Goal: Task Accomplishment & Management: Use online tool/utility

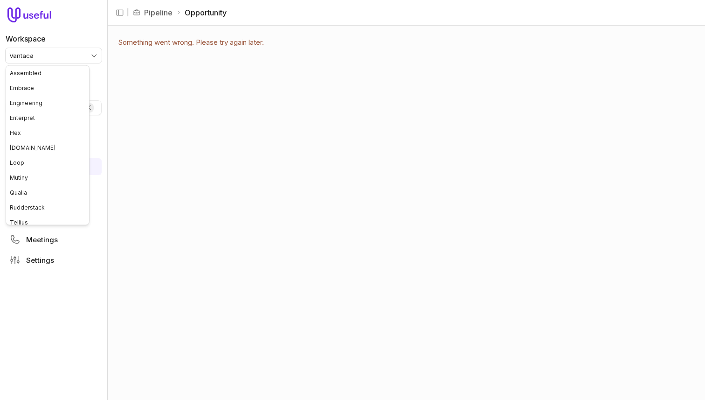
scroll to position [65, 0]
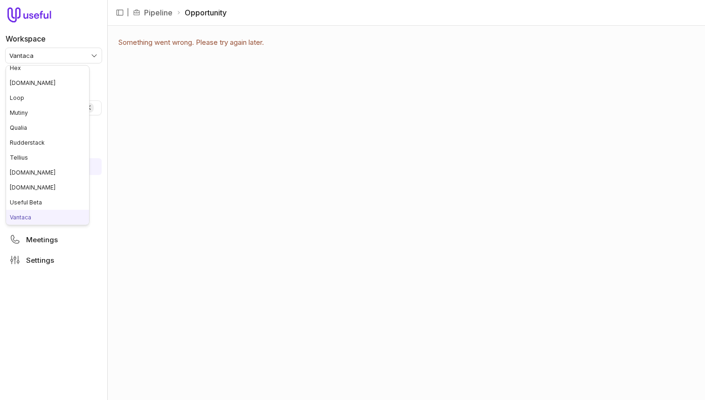
click at [81, 55] on html "Workspace Vantaca Quick search... ⌘ K Deals Pipeline Open Opportunities Closed …" at bounding box center [352, 200] width 705 height 400
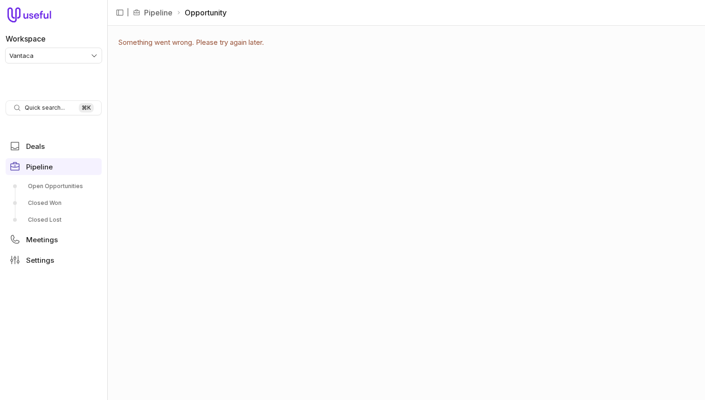
click at [84, 56] on html "Workspace Vantaca Quick search... ⌘ K Deals Pipeline Open Opportunities Closed …" at bounding box center [352, 200] width 705 height 400
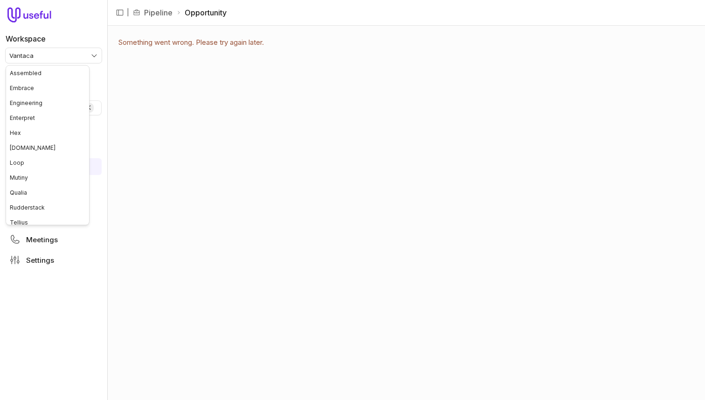
scroll to position [65, 0]
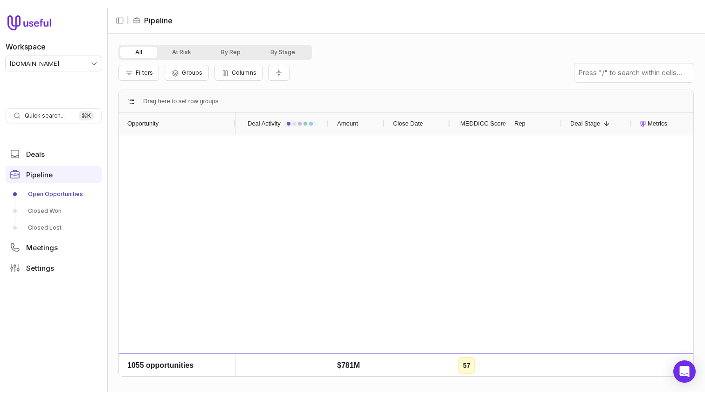
scroll to position [1583, 0]
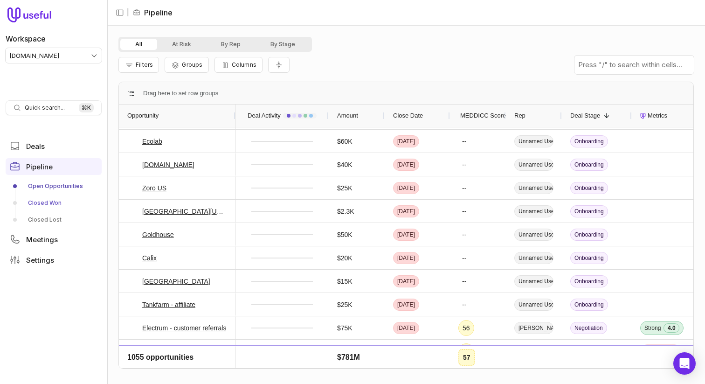
click at [59, 200] on link "Closed Won" at bounding box center [54, 202] width 96 height 15
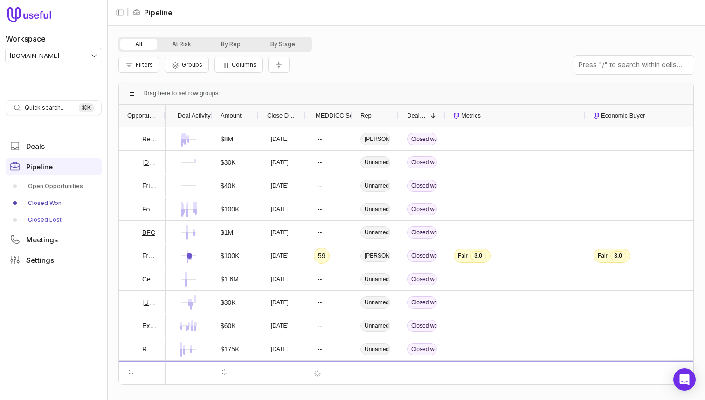
click at [55, 221] on link "Closed Lost" at bounding box center [54, 219] width 96 height 15
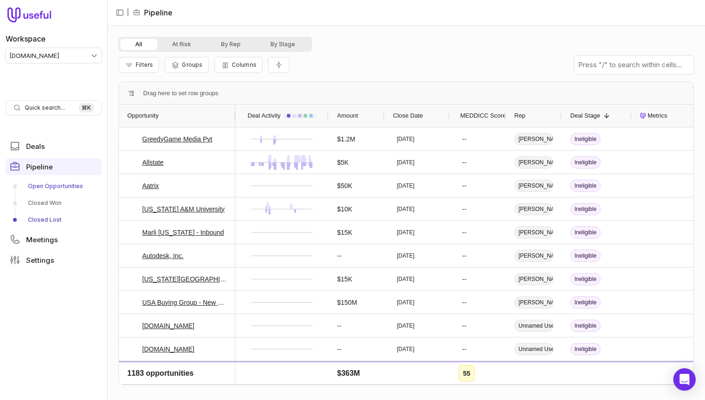
click at [62, 182] on link "Open Opportunities" at bounding box center [54, 186] width 96 height 15
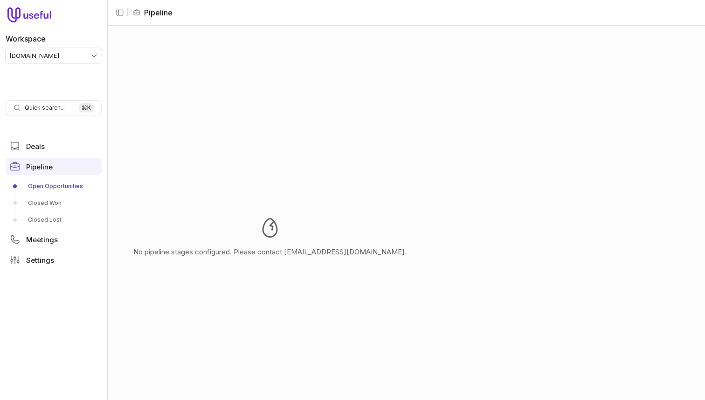
click at [79, 53] on html "Workspace [DOMAIN_NAME] Quick search... ⌘ K Deals Pipeline Open Opportunities C…" at bounding box center [352, 200] width 705 height 400
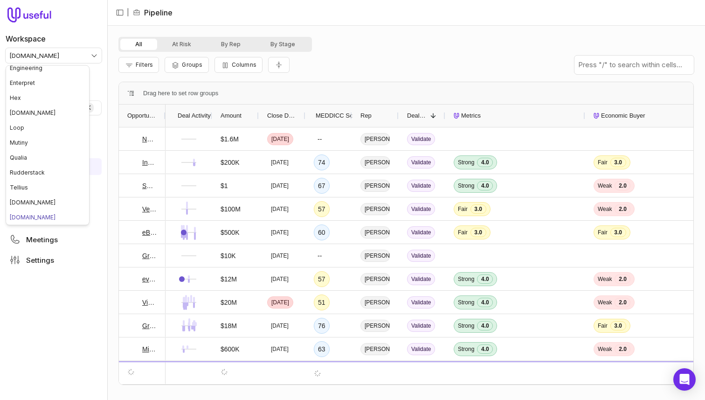
scroll to position [95, 0]
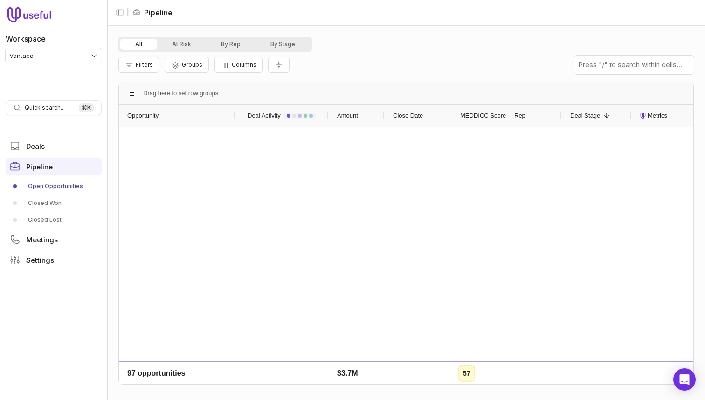
scroll to position [1627, 0]
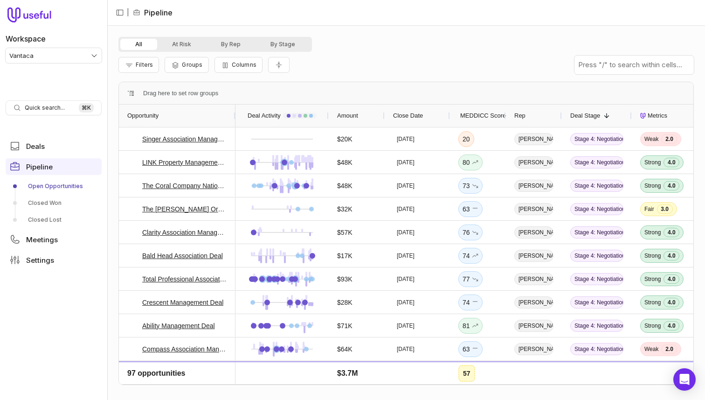
click at [463, 62] on div "Filters Groups Columns" at bounding box center [406, 65] width 576 height 26
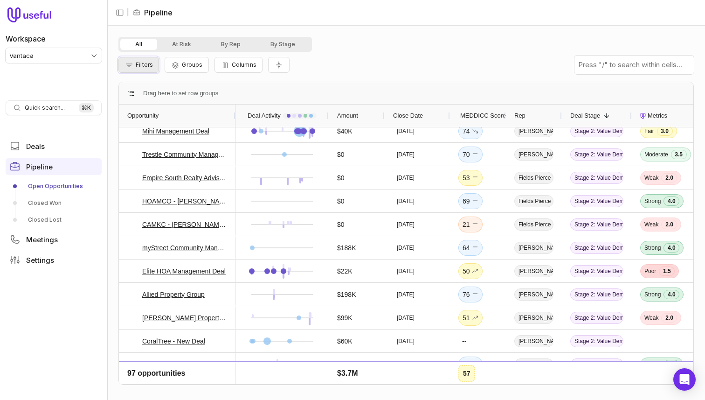
click at [137, 64] on span "Filters" at bounding box center [144, 64] width 17 height 7
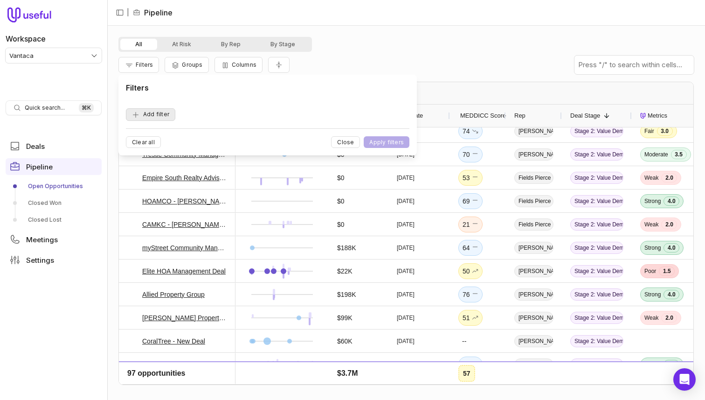
click at [153, 115] on button "Add filter" at bounding box center [150, 114] width 49 height 13
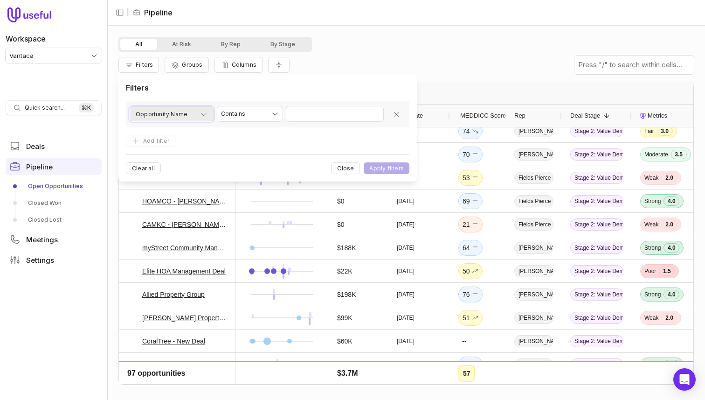
click at [163, 118] on span "Opportunity Name" at bounding box center [162, 114] width 52 height 11
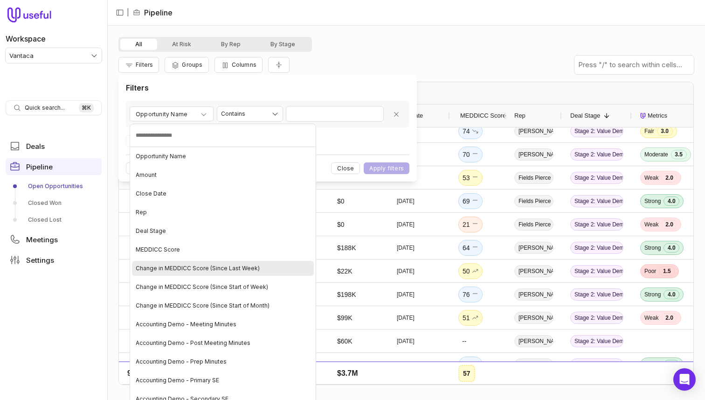
click at [197, 268] on span "Change in MEDDICC Score (Since Last Week)" at bounding box center [198, 267] width 124 height 7
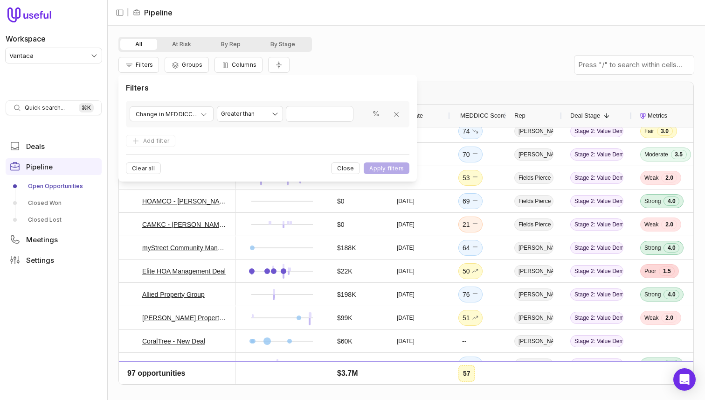
click at [338, 104] on div "**********" at bounding box center [268, 114] width 284 height 27
click at [334, 122] on div "**********" at bounding box center [268, 114] width 284 height 27
type input "**"
click at [251, 111] on html "Workspace Vantaca Quick search... ⌘ K Deals Pipeline Open Opportunities Closed …" at bounding box center [352, 200] width 705 height 400
select select "********"
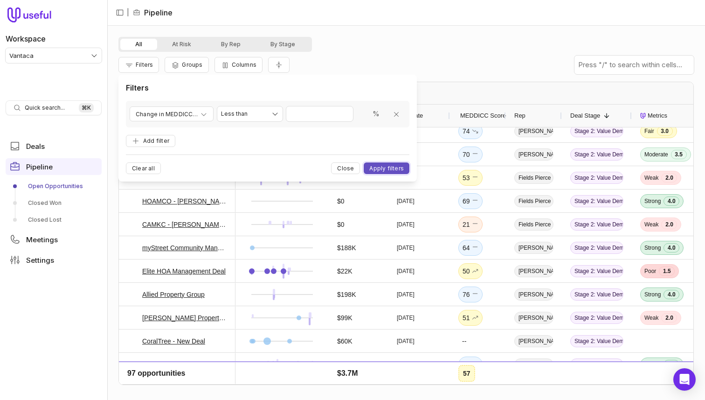
click at [387, 169] on button "Apply filters" at bounding box center [387, 168] width 46 height 12
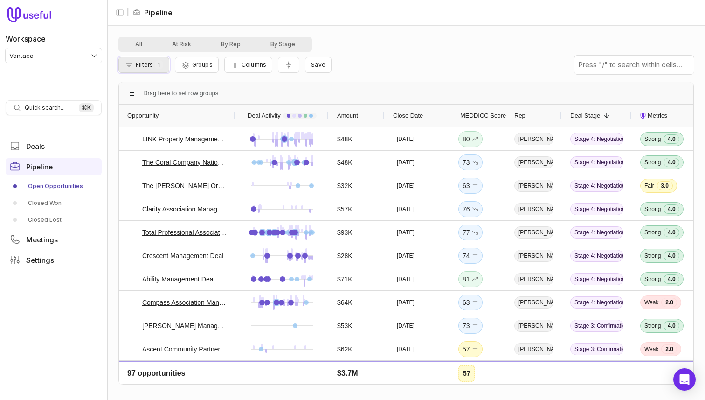
click at [155, 62] on span "1" at bounding box center [159, 64] width 8 height 9
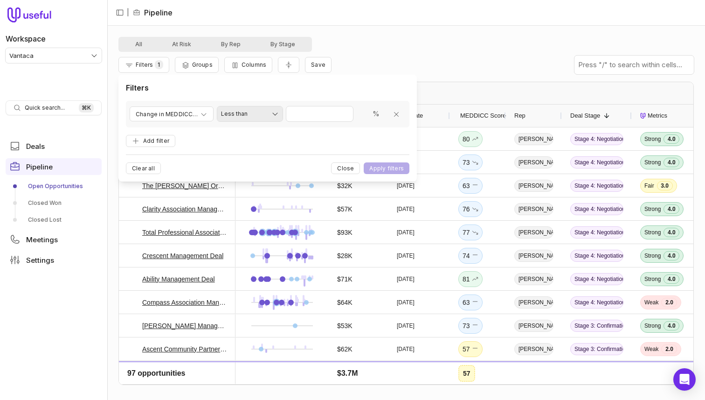
click at [262, 114] on html "Workspace Vantaca Quick search... ⌘ K Deals Pipeline Open Opportunities Closed …" at bounding box center [352, 200] width 705 height 400
click at [162, 136] on html "Workspace Vantaca Quick search... ⌘ K Deals Pipeline Open Opportunities Closed …" at bounding box center [352, 200] width 705 height 400
click at [162, 136] on button "Add filter" at bounding box center [150, 141] width 49 height 13
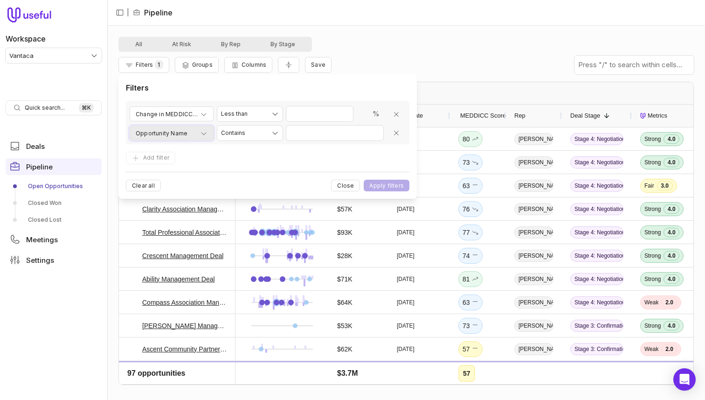
click at [184, 128] on span "Opportunity Name" at bounding box center [162, 133] width 52 height 11
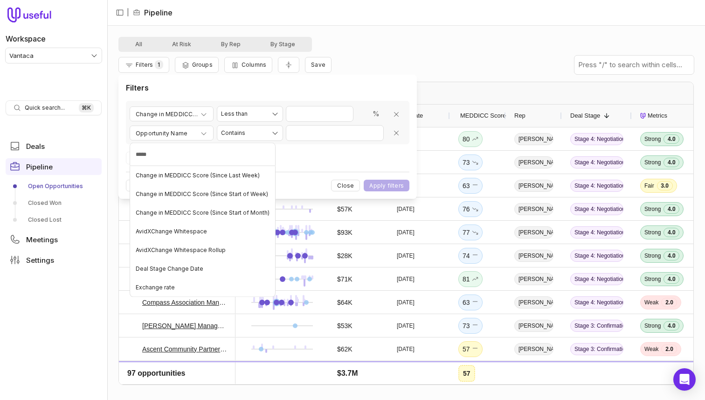
type input "******"
click at [219, 173] on span "Change in MEDDICC Score (Since Last Week)" at bounding box center [198, 175] width 124 height 7
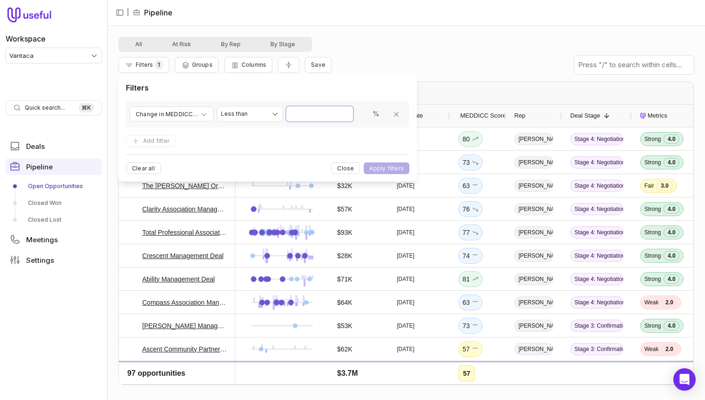
click at [328, 112] on input "Value" at bounding box center [319, 113] width 67 height 15
type input "*"
click at [394, 166] on button "Apply filters" at bounding box center [387, 168] width 46 height 12
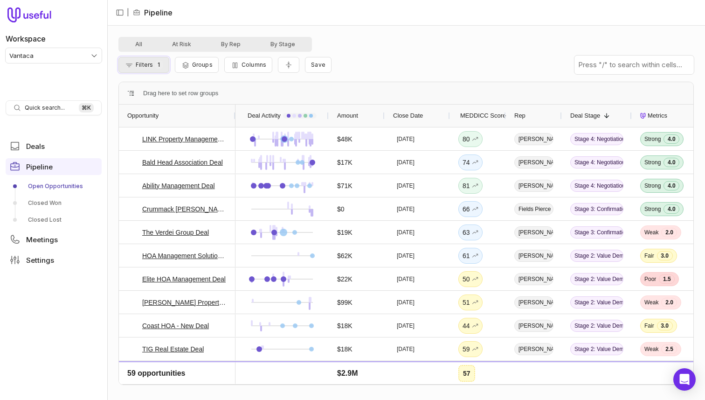
click at [155, 63] on span "1" at bounding box center [159, 64] width 8 height 9
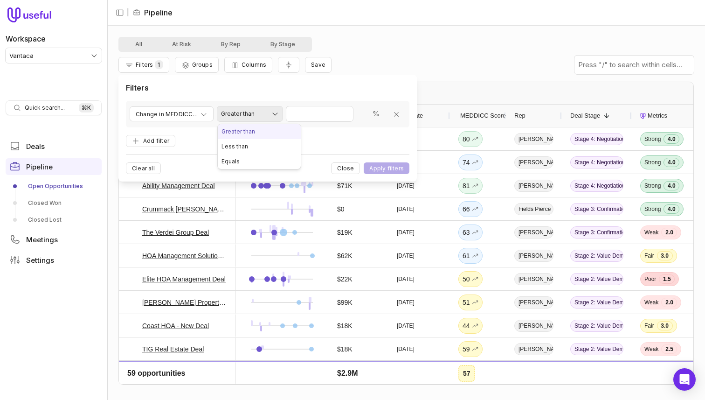
click at [259, 111] on html "Workspace Vantaca Quick search... ⌘ K Deals Pipeline Open Opportunities Closed …" at bounding box center [352, 200] width 705 height 400
select select "********"
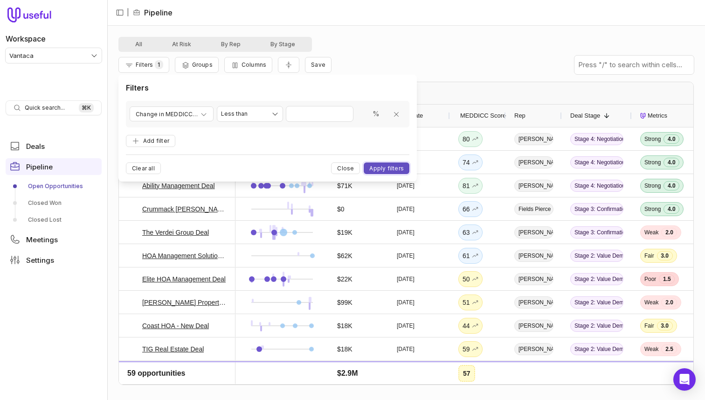
click at [383, 168] on button "Apply filters" at bounding box center [387, 168] width 46 height 12
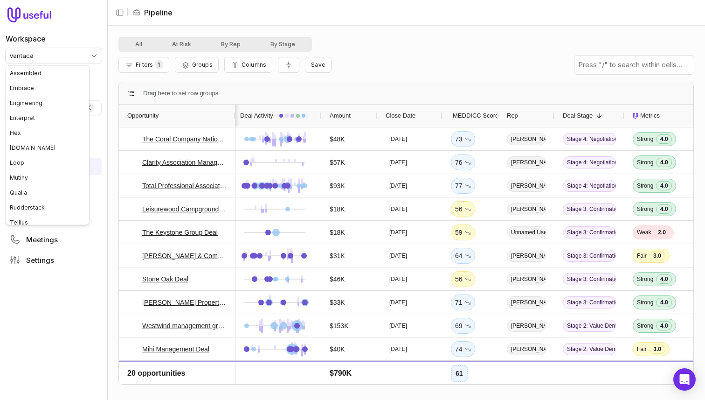
click at [86, 56] on html "Workspace Vantaca Quick search... ⌘ K Deals Pipeline Open Opportunities Closed …" at bounding box center [352, 200] width 705 height 400
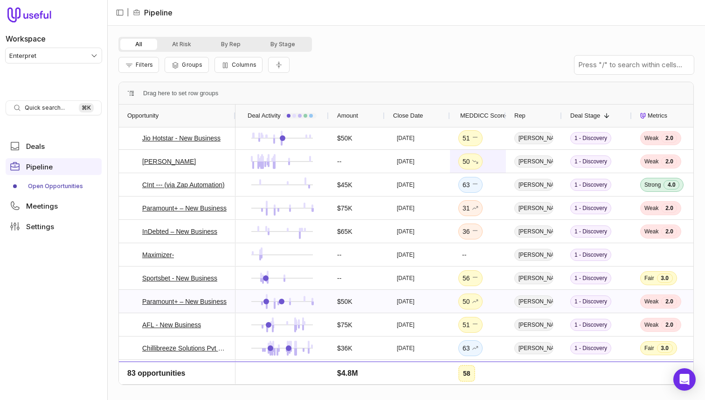
scroll to position [1104, 0]
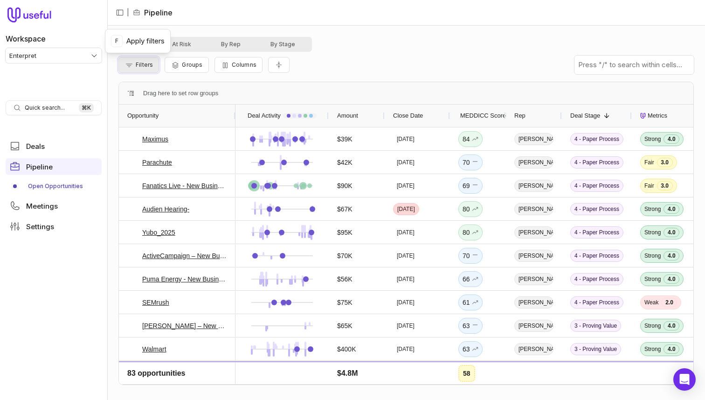
click at [146, 66] on span "Filters" at bounding box center [144, 64] width 17 height 7
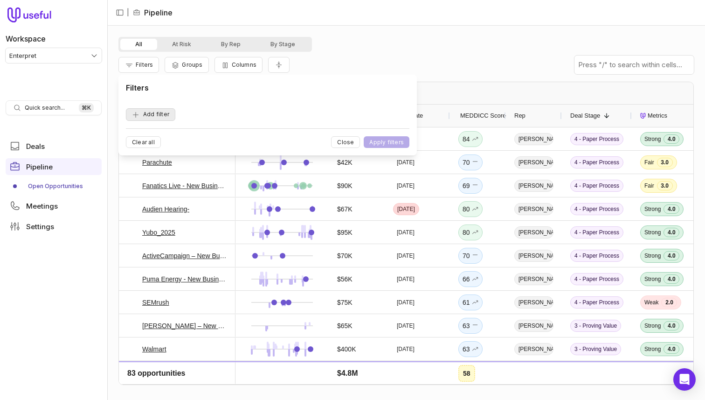
click at [161, 112] on button "Add filter" at bounding box center [150, 114] width 49 height 13
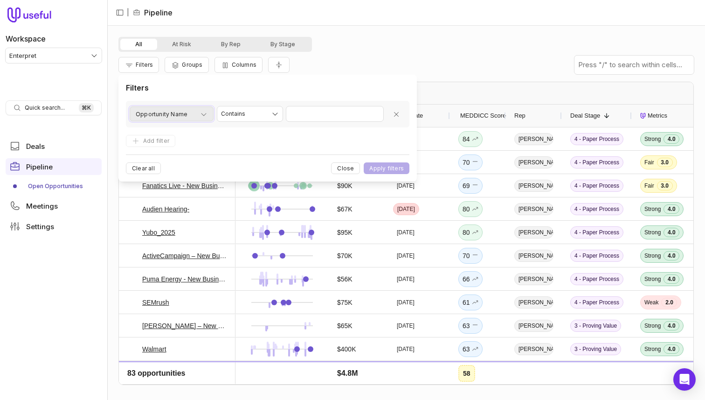
click at [175, 115] on span "Opportunity Name" at bounding box center [162, 114] width 52 height 11
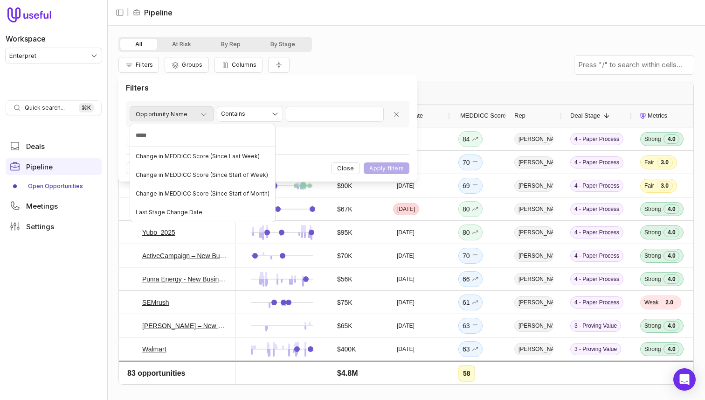
type input "******"
click at [195, 152] on div "Change in MEDDICC Score (Since Last Week)" at bounding box center [202, 156] width 141 height 15
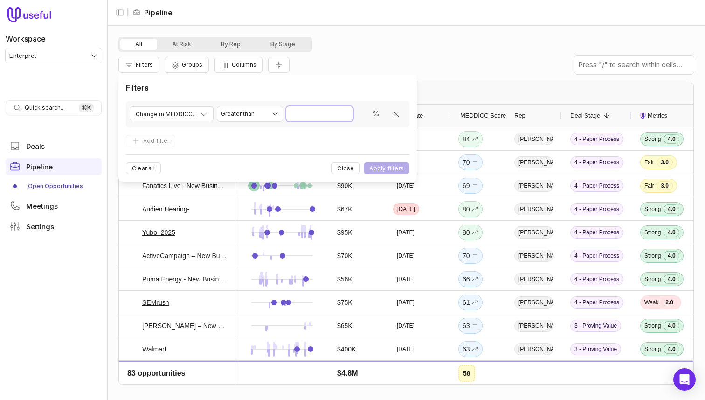
click at [338, 113] on input "Value" at bounding box center [319, 113] width 67 height 15
type input "**"
click at [364, 162] on button "Apply filters" at bounding box center [387, 168] width 46 height 12
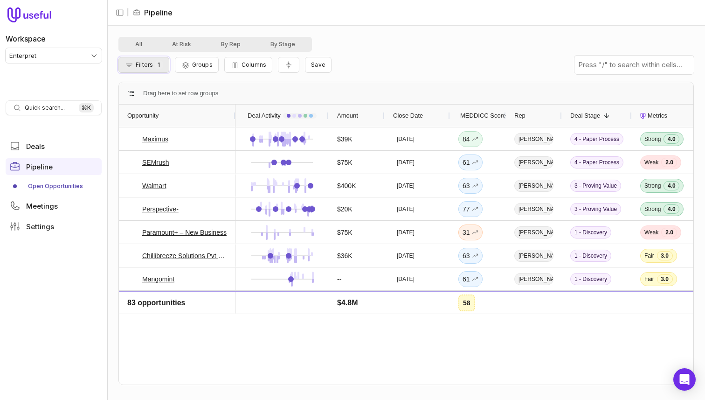
click at [156, 69] on button "Filters 1" at bounding box center [143, 65] width 51 height 16
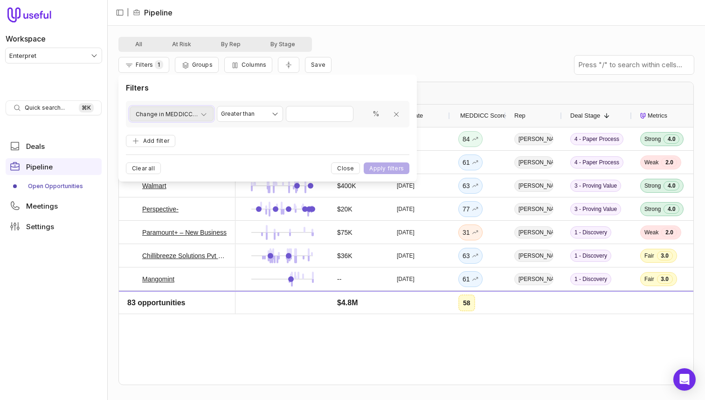
click at [171, 113] on span "Change in MEDDICC Score (Since Last Week)" at bounding box center [167, 114] width 62 height 11
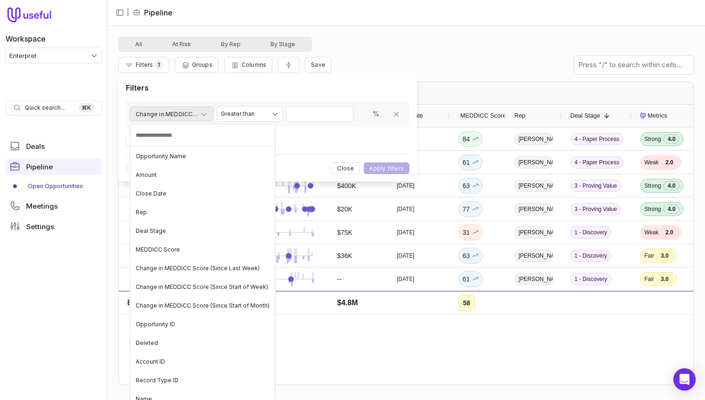
click at [171, 113] on html "Workspace Enterpret Quick search... ⌘ K Deals Pipeline Open Opportunities Meeti…" at bounding box center [352, 200] width 705 height 400
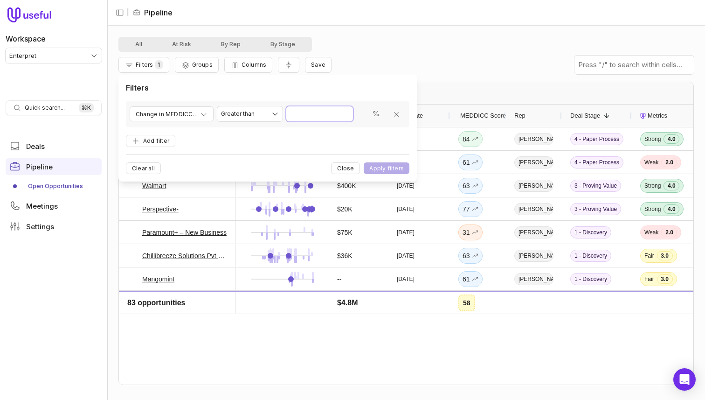
click at [317, 116] on input "**" at bounding box center [319, 113] width 67 height 15
click at [195, 113] on span "Change in MEDDICC Score (Since Last Week)" at bounding box center [167, 114] width 62 height 11
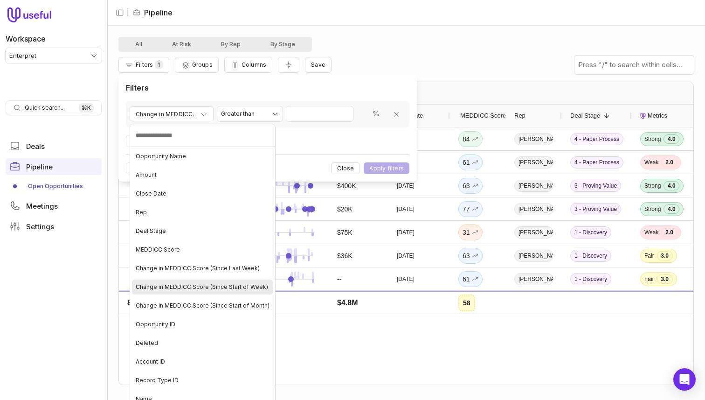
click at [225, 289] on span "Change in MEDDICC Score (Since Start of Week)" at bounding box center [202, 286] width 132 height 7
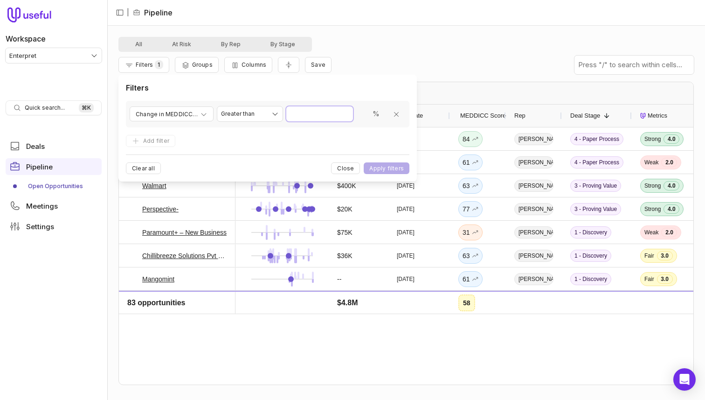
click at [319, 118] on input "Value" at bounding box center [319, 113] width 67 height 15
type input "**"
click at [364, 162] on button "Apply filters" at bounding box center [387, 168] width 46 height 12
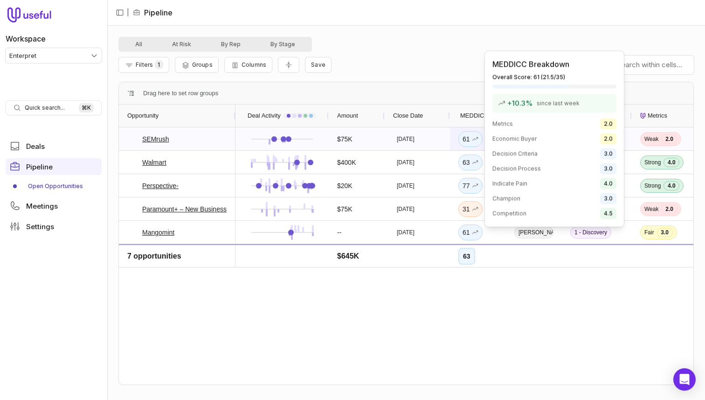
click at [463, 137] on div "61" at bounding box center [471, 138] width 16 height 11
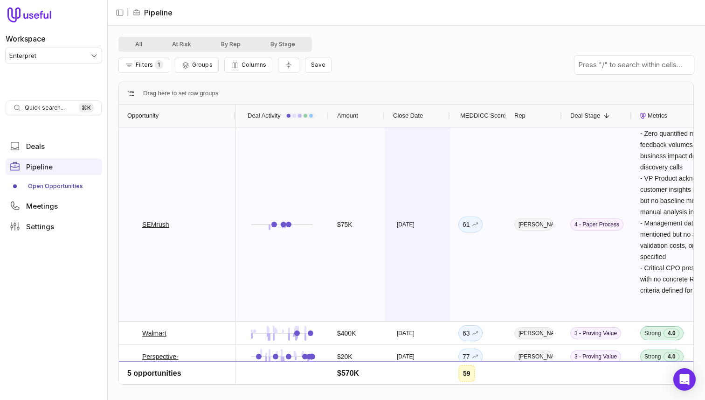
click at [416, 177] on div "Aug 29, 2025" at bounding box center [417, 224] width 65 height 194
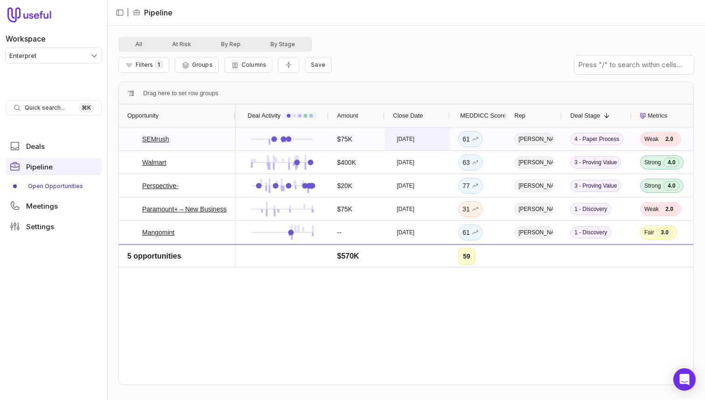
click at [439, 142] on div "Aug 29, 2025" at bounding box center [417, 138] width 65 height 23
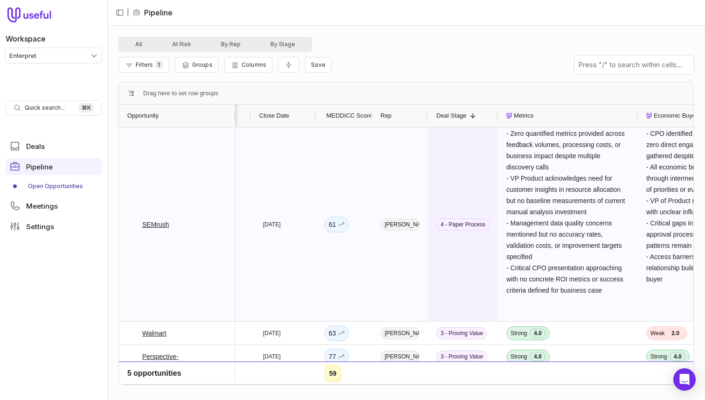
click at [440, 142] on div "4 - Paper Process" at bounding box center [463, 224] width 70 height 194
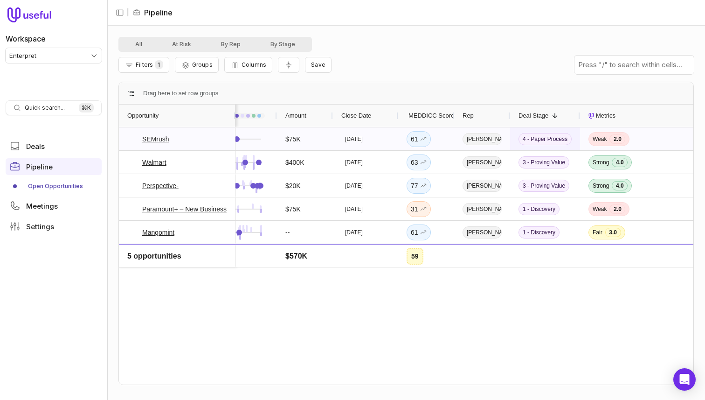
click at [440, 142] on div "61" at bounding box center [426, 138] width 56 height 23
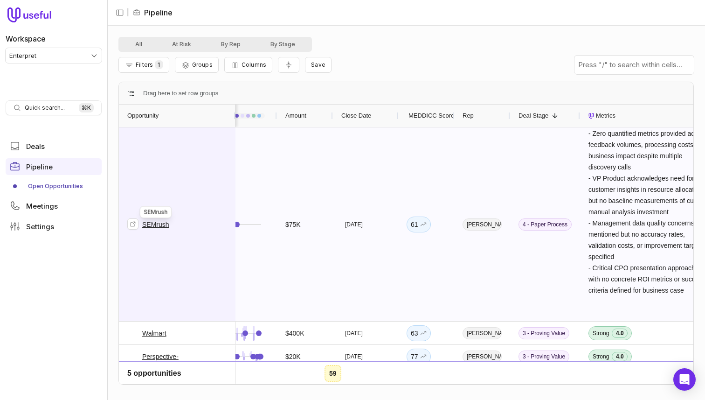
click at [150, 223] on link "SEMrush" at bounding box center [155, 224] width 27 height 11
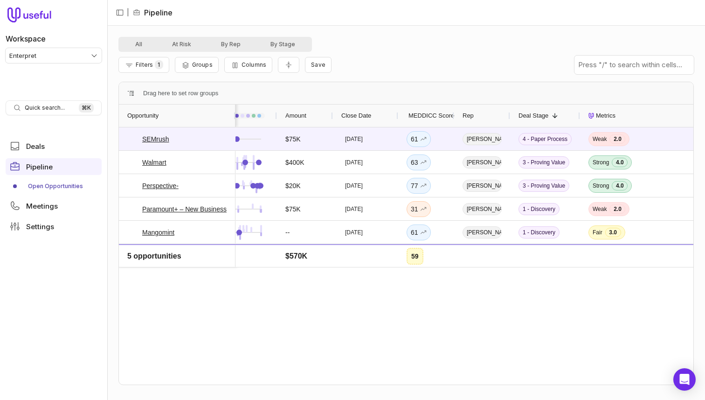
click at [145, 51] on div "All At Risk By Rep By Stage" at bounding box center [215, 44] width 194 height 15
click at [145, 62] on span "Filters" at bounding box center [144, 64] width 17 height 7
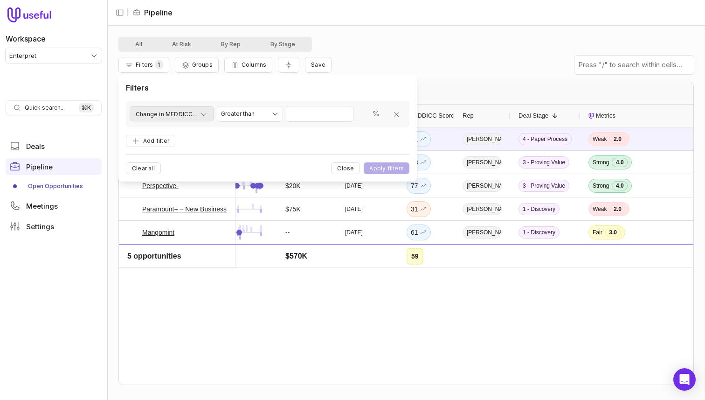
click at [178, 113] on span "Change in MEDDICC Score (Since Start of Week)" at bounding box center [167, 114] width 62 height 11
click at [188, 112] on span "Change in MEDDICC Score (Since Start of Week)" at bounding box center [167, 114] width 62 height 11
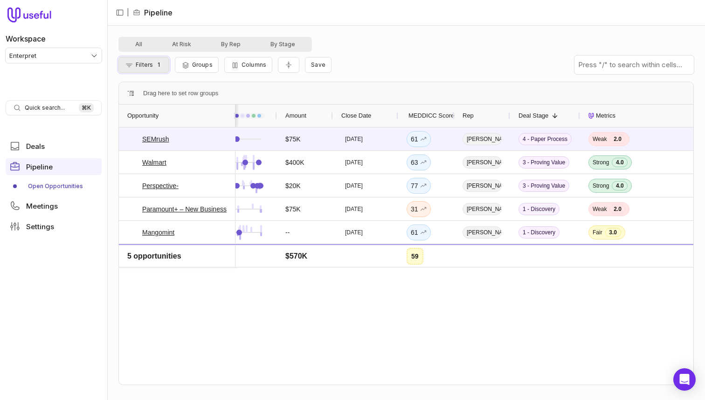
click at [156, 69] on button "Filters 1" at bounding box center [143, 65] width 51 height 16
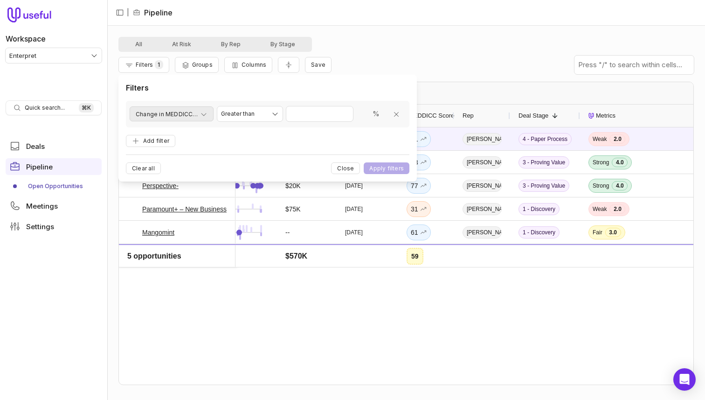
click at [183, 121] on div "**********" at bounding box center [268, 114] width 284 height 27
click at [183, 120] on button "Change in MEDDICC Score (Since Start of Week)" at bounding box center [172, 113] width 84 height 15
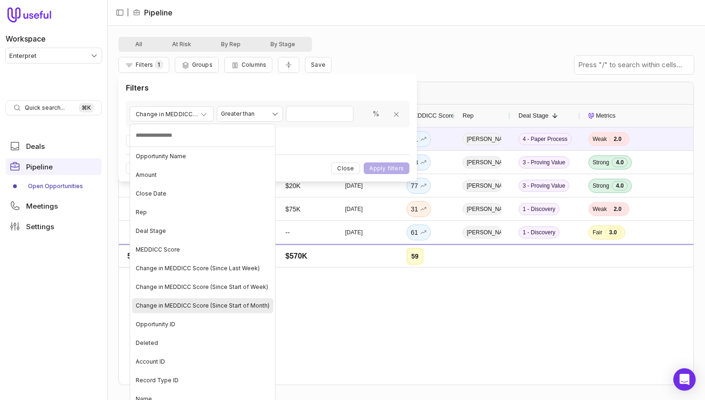
click at [216, 301] on div "Change in MEDDICC Score (Since Start of Month)" at bounding box center [202, 305] width 141 height 15
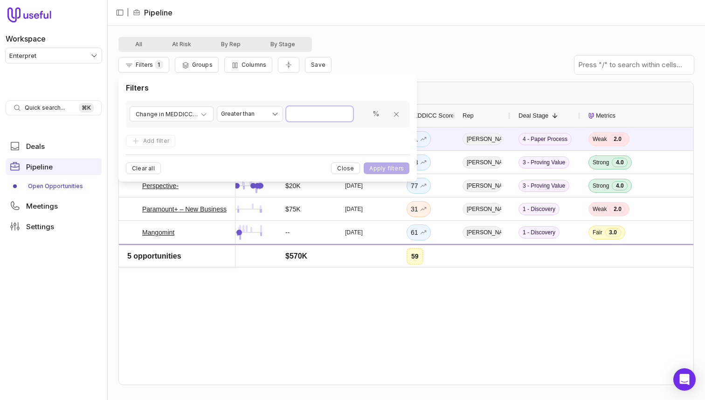
click at [312, 115] on input "Value" at bounding box center [319, 113] width 67 height 15
type input "**"
click at [364, 162] on button "Apply filters" at bounding box center [387, 168] width 46 height 12
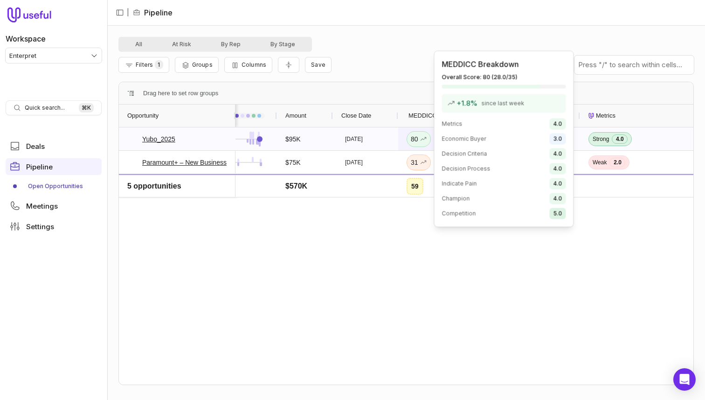
click at [417, 139] on div "80" at bounding box center [419, 138] width 16 height 11
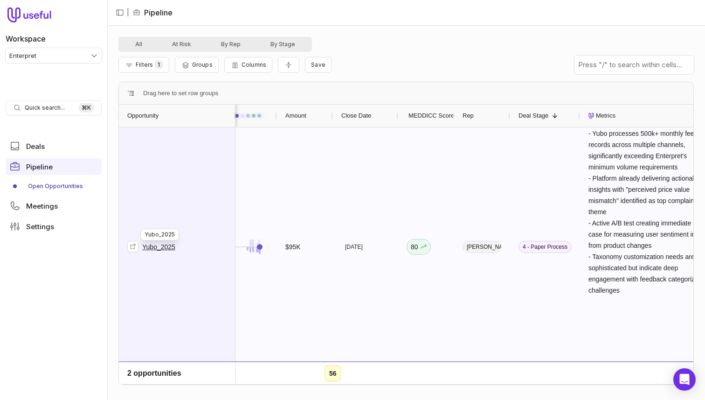
click at [158, 247] on link "Yubo_2025" at bounding box center [158, 246] width 33 height 11
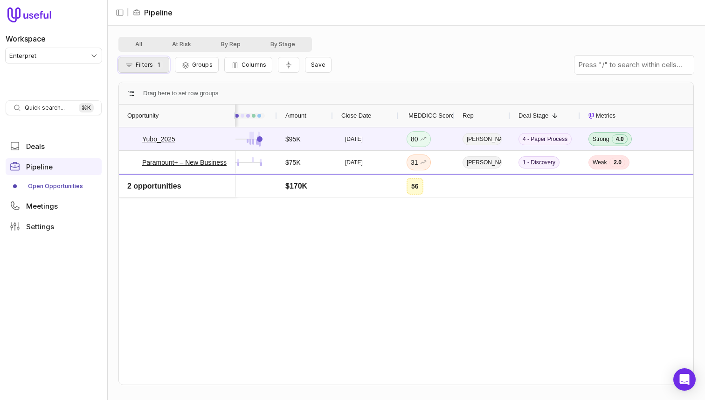
click at [148, 70] on button "Filters 1" at bounding box center [143, 65] width 51 height 16
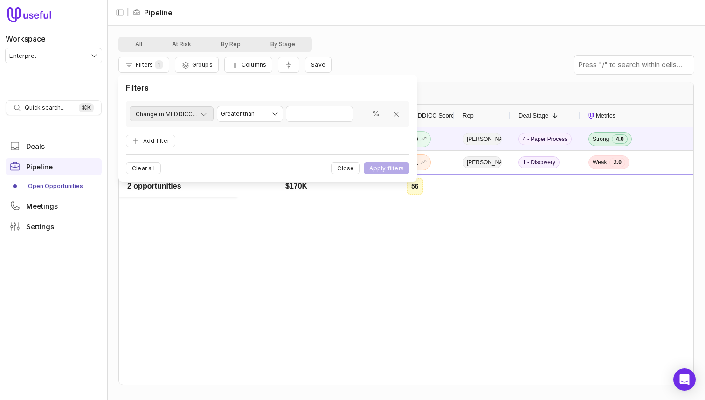
click at [193, 112] on span "Change in MEDDICC Score (Since Start of Month)" at bounding box center [167, 114] width 62 height 11
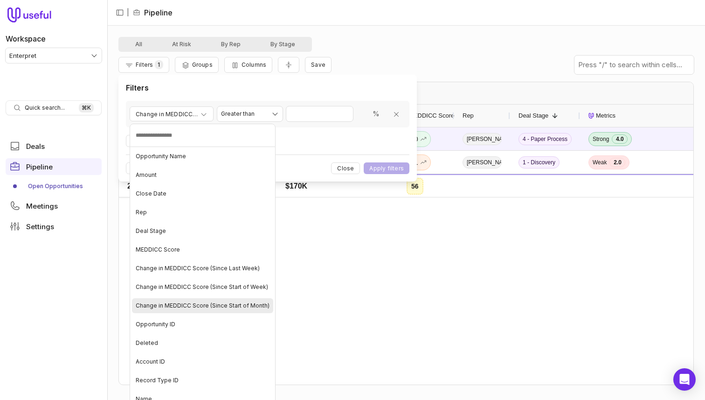
click at [236, 303] on span "Change in MEDDICC Score (Since Start of Month)" at bounding box center [203, 305] width 134 height 7
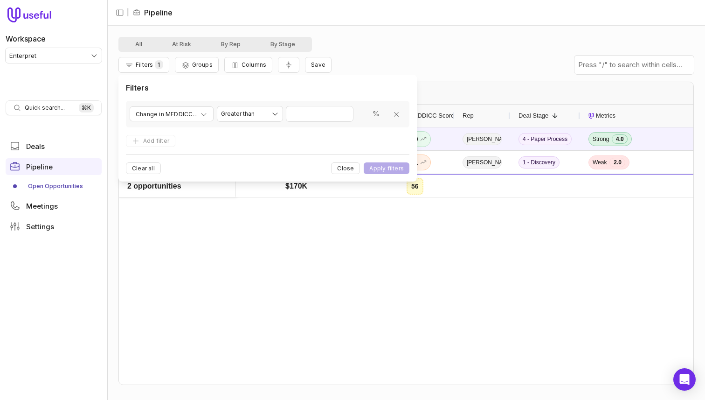
click at [322, 130] on form "**********" at bounding box center [268, 124] width 284 height 46
click at [326, 102] on div "**********" at bounding box center [268, 114] width 284 height 27
type input "*"
click at [364, 162] on button "Apply filters" at bounding box center [387, 168] width 46 height 12
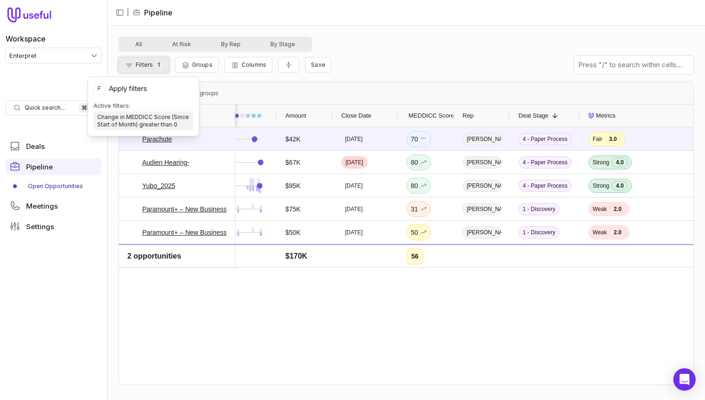
click at [143, 69] on button "Filters 1" at bounding box center [143, 65] width 51 height 16
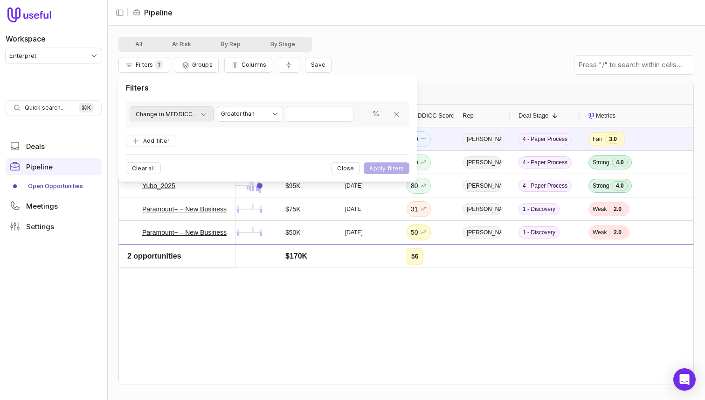
click at [160, 115] on span "Change in MEDDICC Score (Since Start of Month)" at bounding box center [167, 114] width 62 height 11
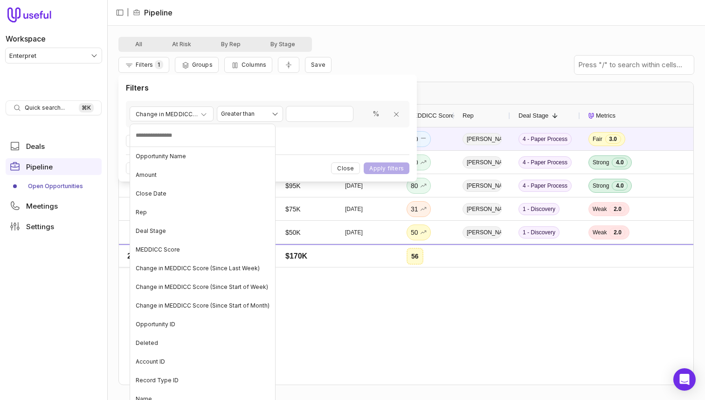
click at [356, 89] on html "Workspace Enterpret Quick search... ⌘ K Deals Pipeline Open Opportunities Meeti…" at bounding box center [352, 200] width 705 height 400
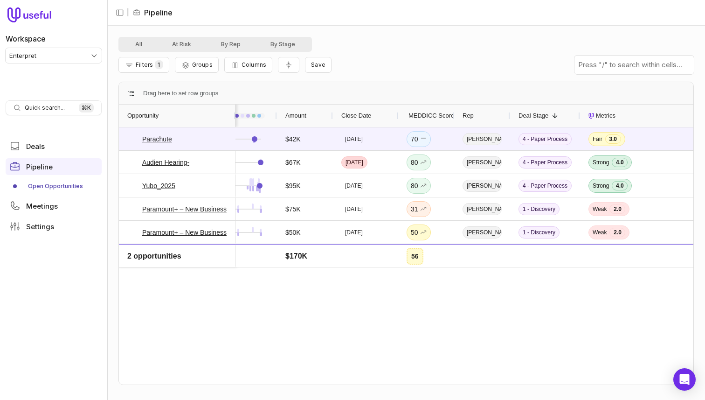
click at [408, 48] on div "All At Risk By Rep By Stage" at bounding box center [406, 44] width 576 height 15
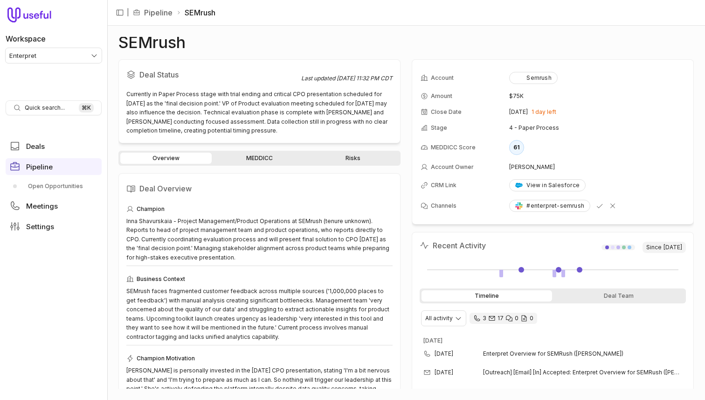
click at [263, 160] on link "MEDDICC" at bounding box center [259, 158] width 91 height 11
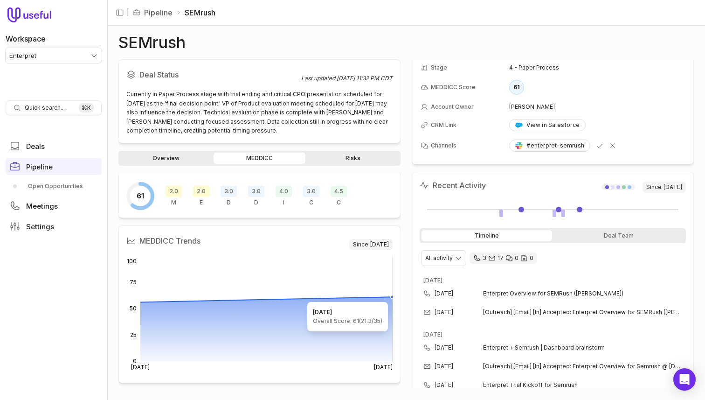
scroll to position [28, 0]
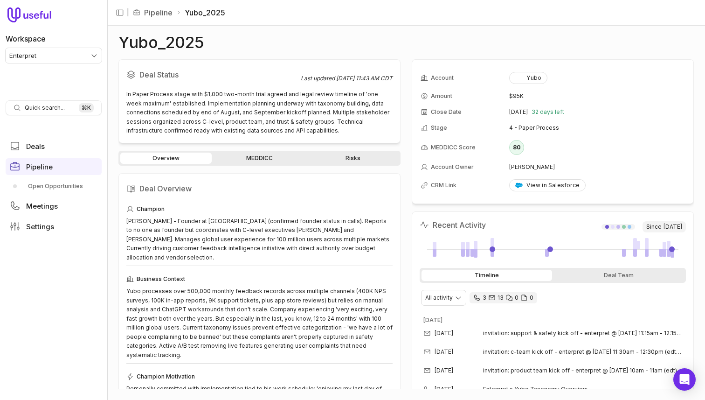
click at [261, 158] on link "MEDDICC" at bounding box center [259, 158] width 91 height 11
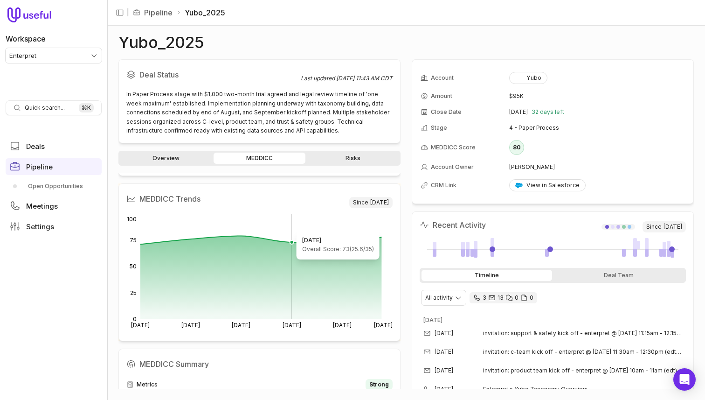
scroll to position [67, 0]
